Goal: Transaction & Acquisition: Purchase product/service

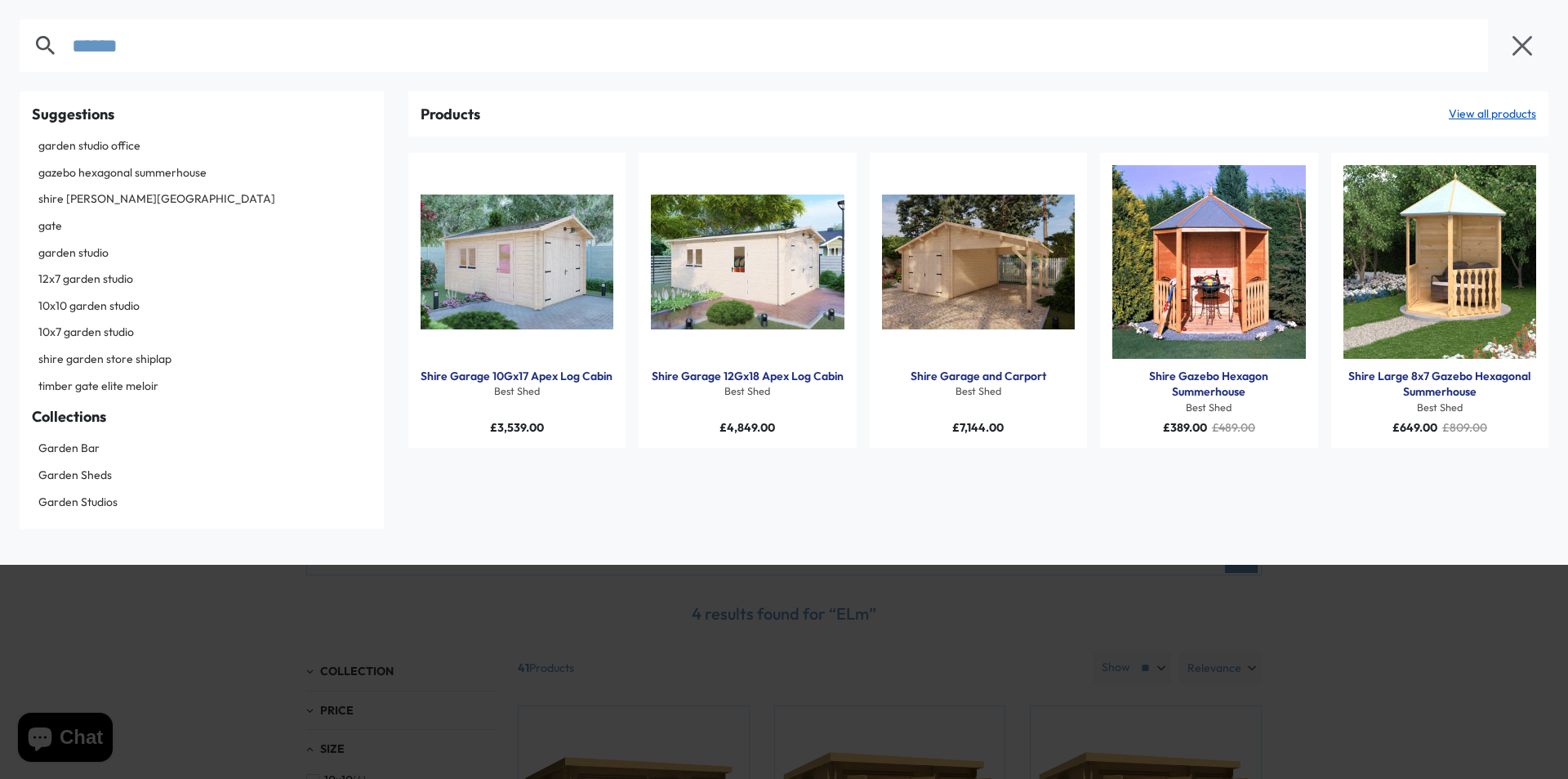
type input "******"
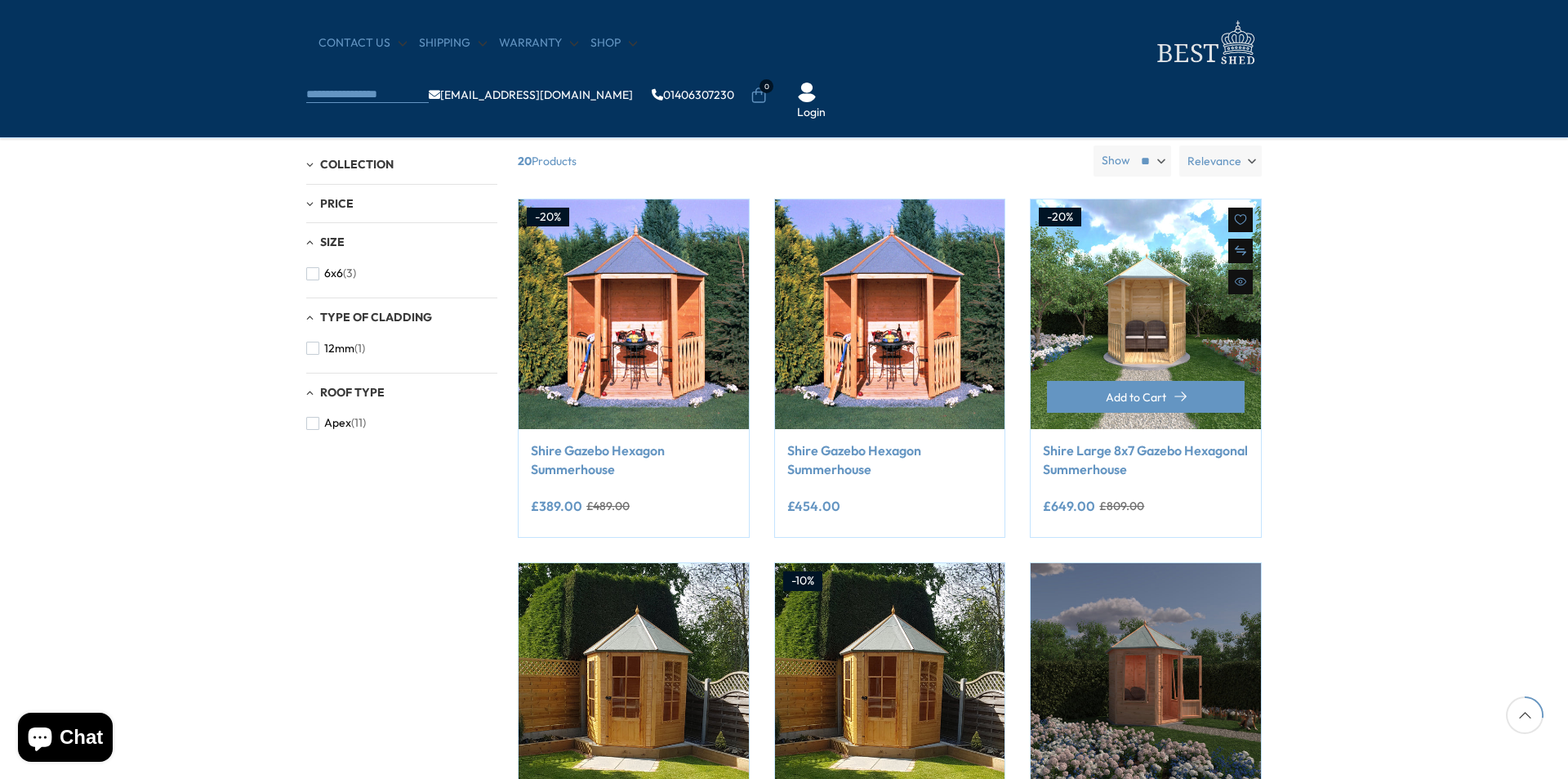
scroll to position [572, 0]
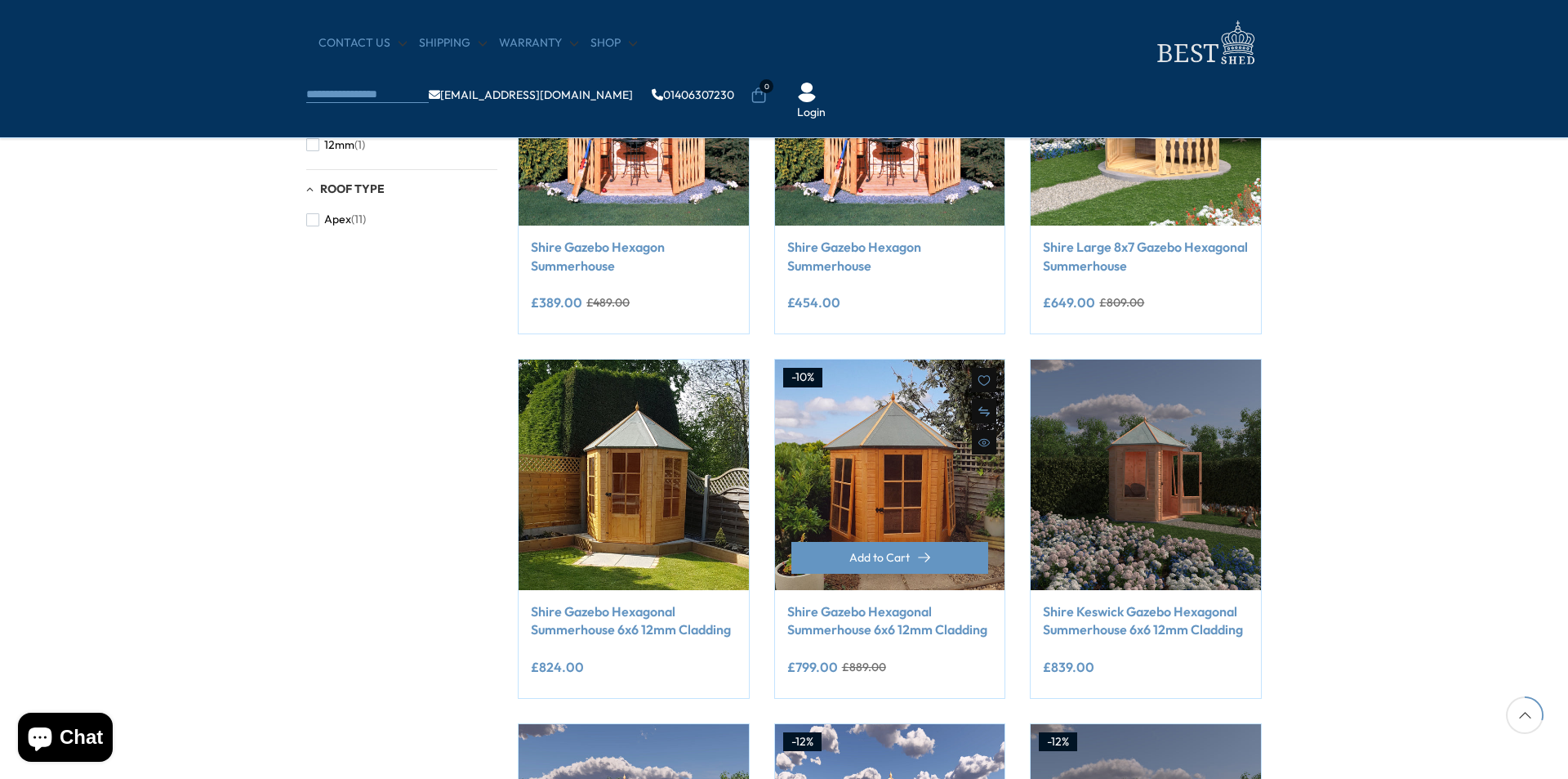
click at [898, 488] on img at bounding box center [890, 475] width 230 height 230
